Goal: Find specific page/section: Find specific page/section

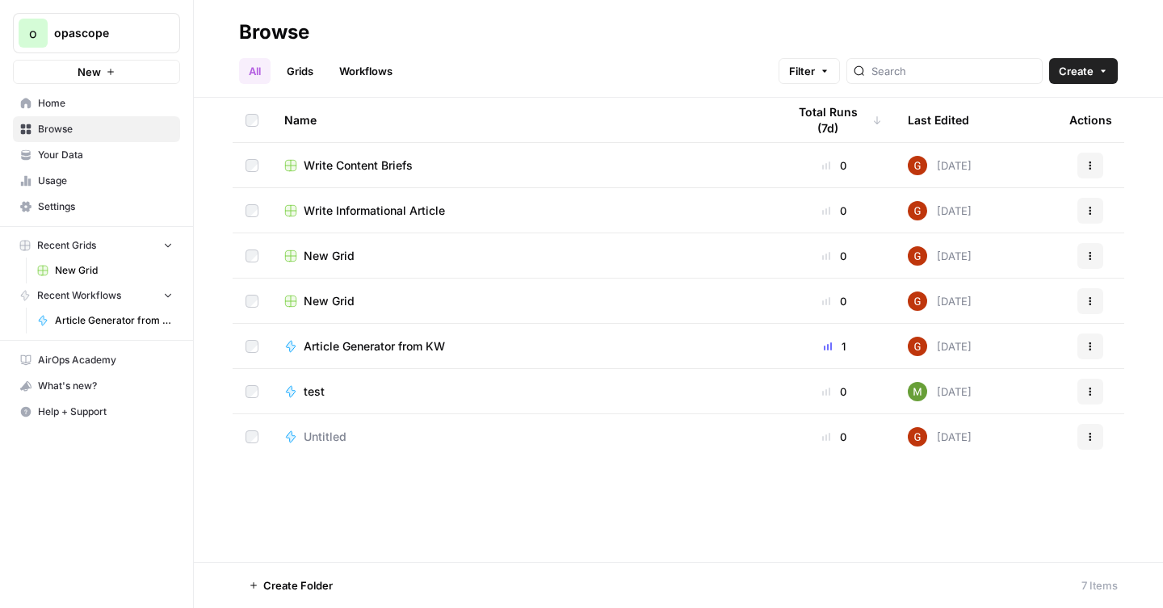
click at [81, 154] on span "Your Data" at bounding box center [105, 155] width 135 height 15
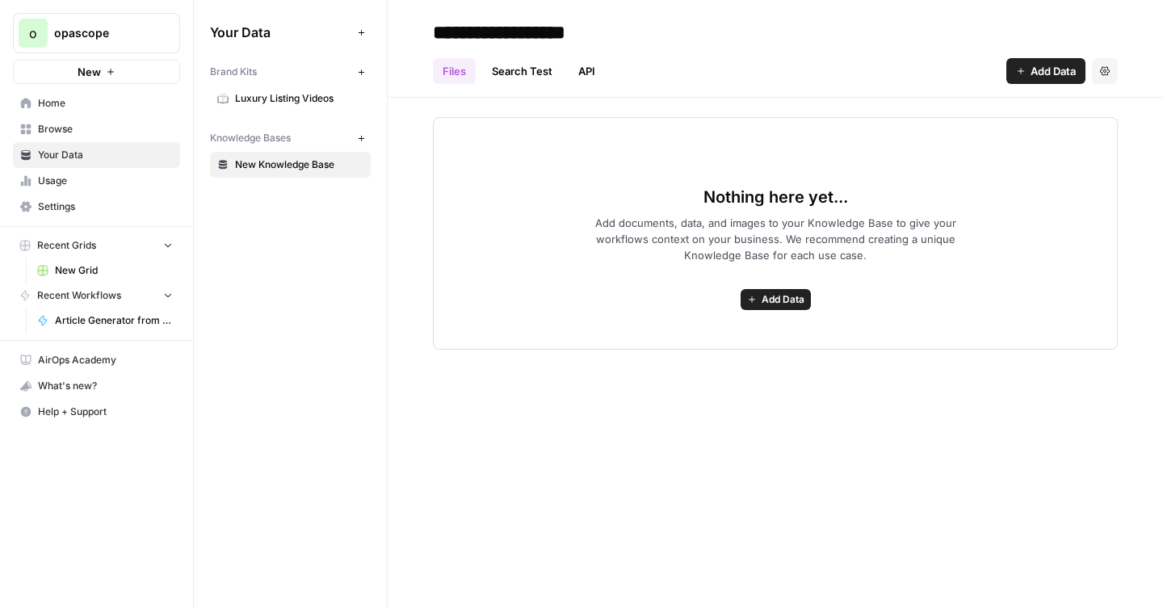
click at [359, 73] on icon "button" at bounding box center [361, 72] width 9 height 9
